Goal: Information Seeking & Learning: Learn about a topic

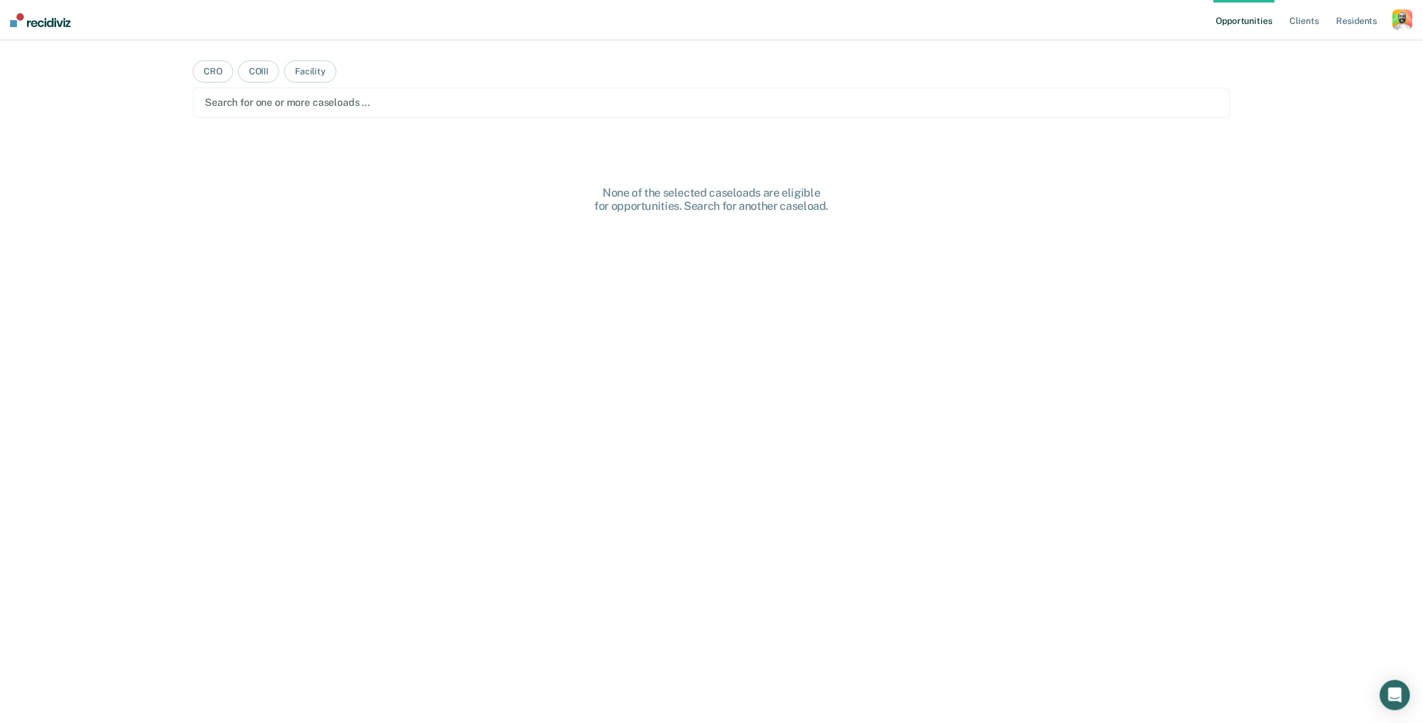
click at [1410, 24] on div "button" at bounding box center [1403, 19] width 20 height 20
click at [1309, 49] on link "Profile" at bounding box center [1351, 51] width 101 height 11
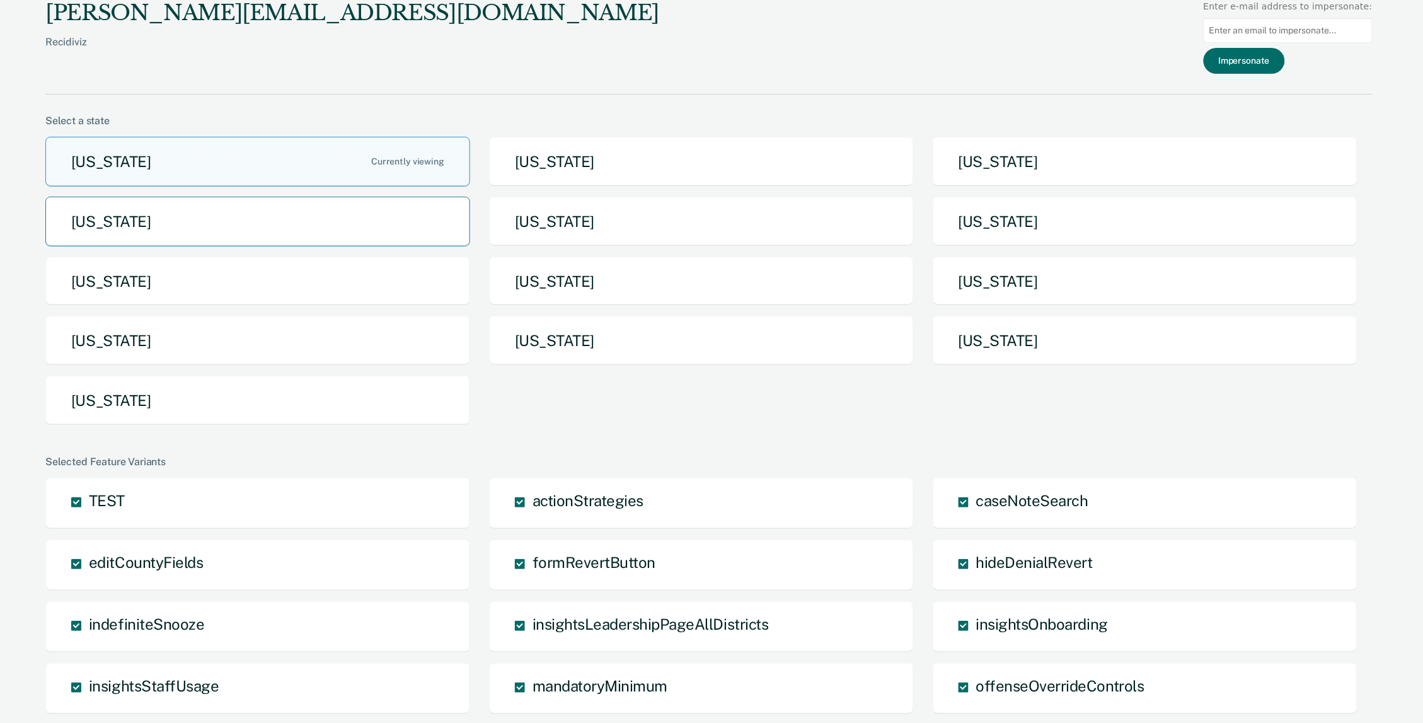
click at [226, 227] on button "[US_STATE]" at bounding box center [257, 222] width 425 height 50
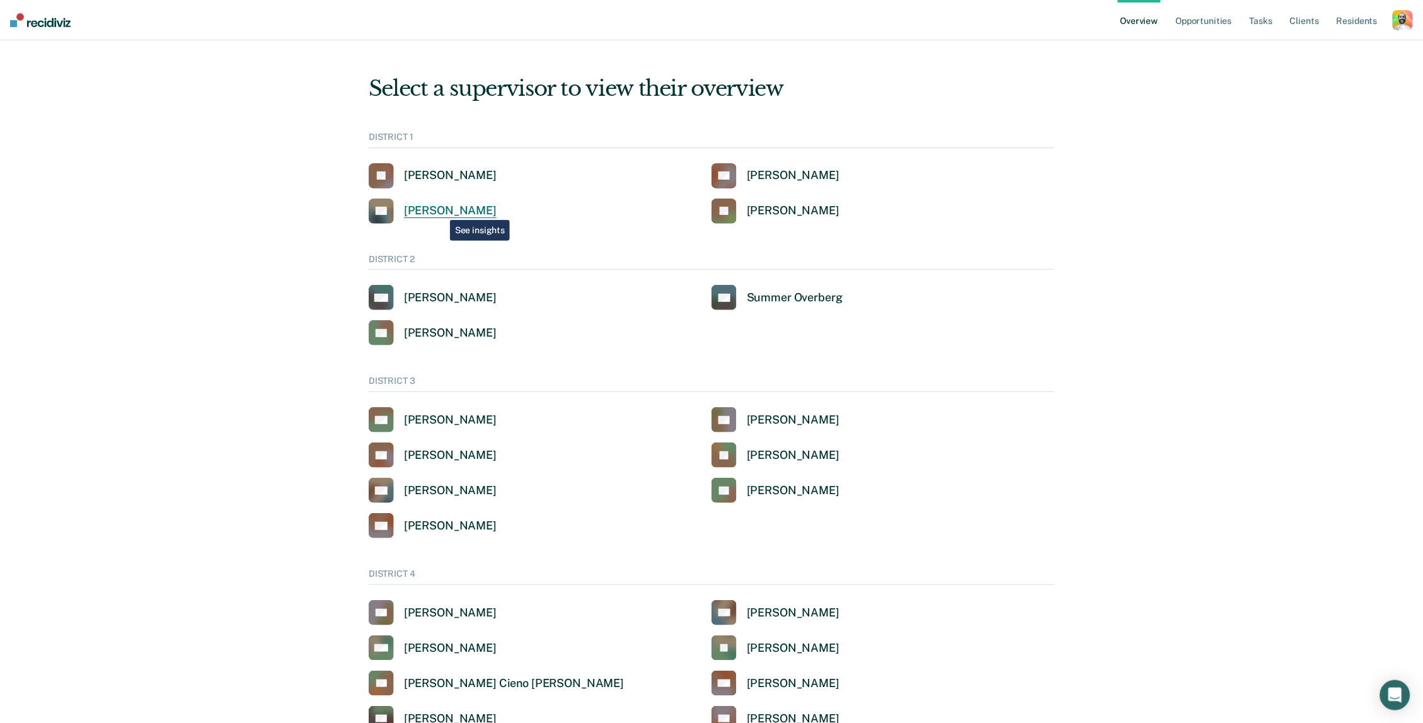
click at [440, 209] on div "[PERSON_NAME]" at bounding box center [450, 211] width 93 height 14
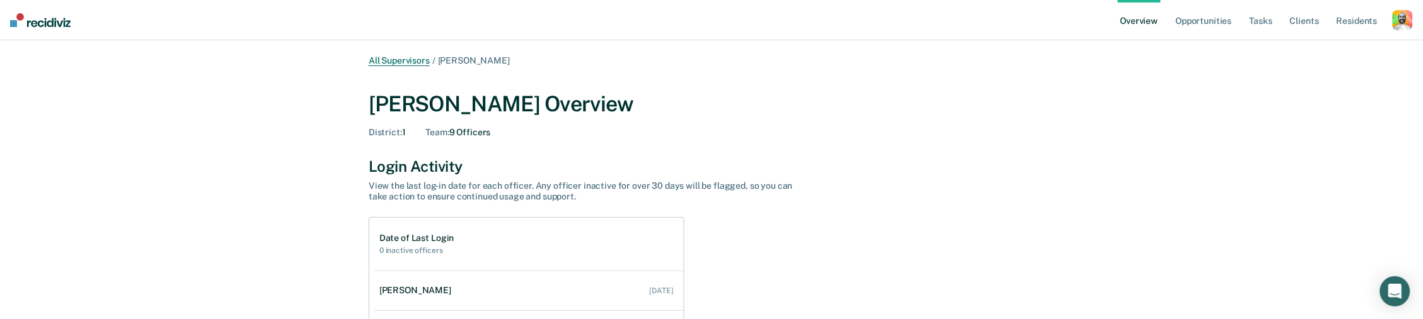
click at [417, 62] on link "All Supervisors" at bounding box center [399, 60] width 61 height 11
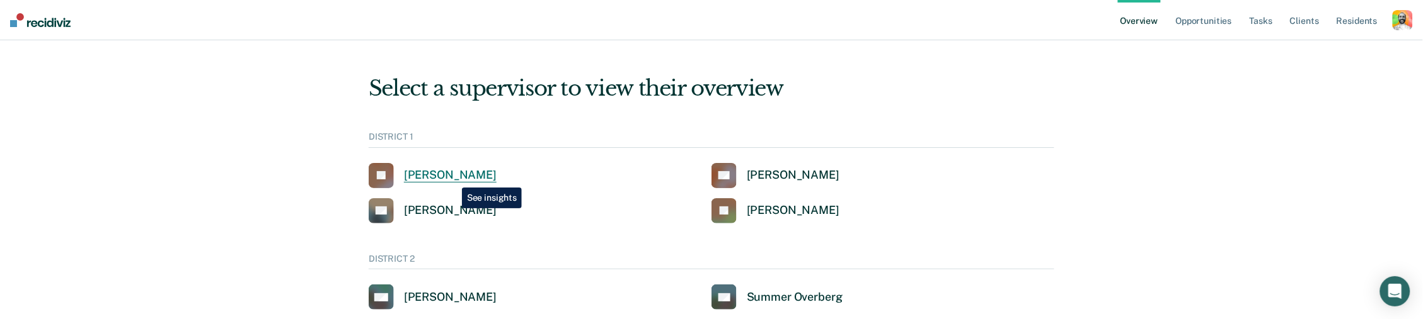
click at [452, 178] on div "[PERSON_NAME]" at bounding box center [450, 175] width 93 height 14
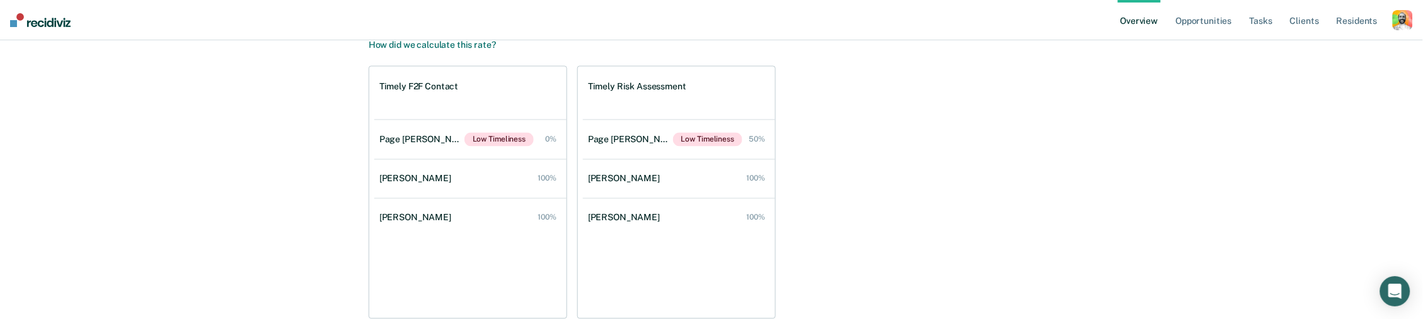
scroll to position [837, 0]
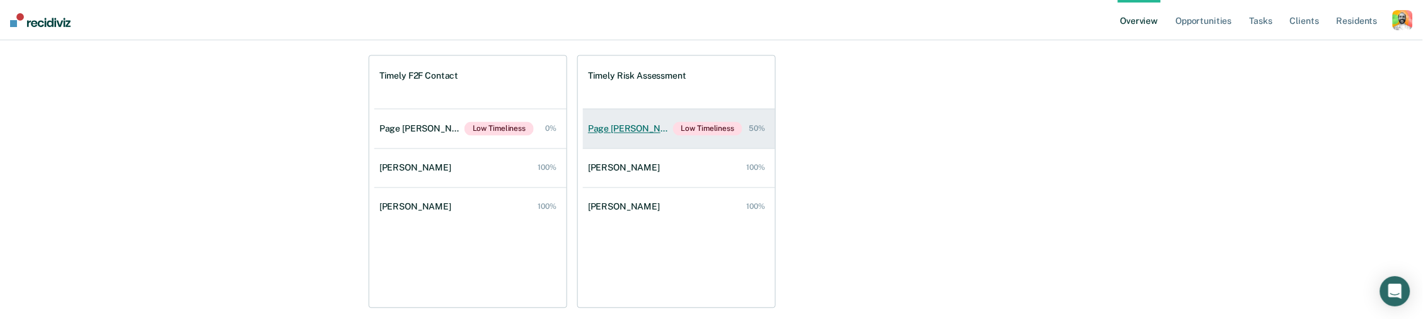
click at [633, 124] on div "Page Felbinger" at bounding box center [630, 129] width 85 height 11
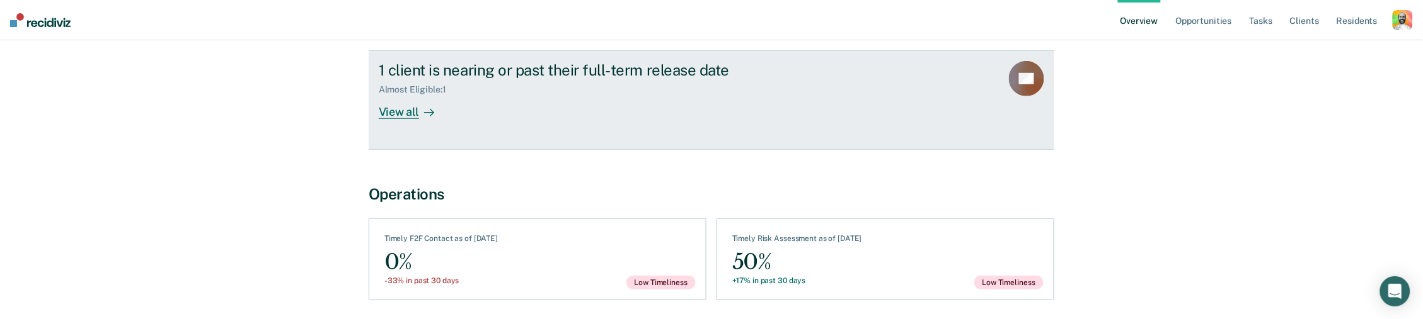
scroll to position [325, 0]
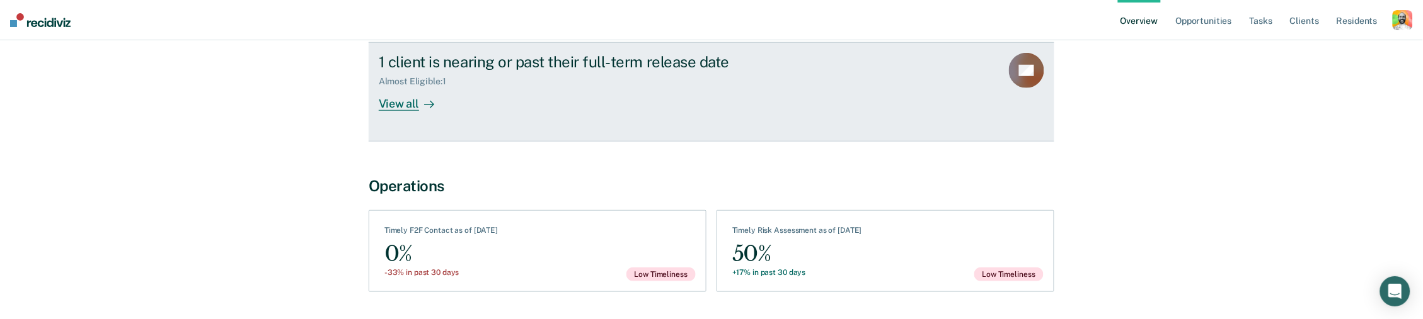
click at [406, 100] on div "View all" at bounding box center [414, 99] width 71 height 25
